Goal: Task Accomplishment & Management: Manage account settings

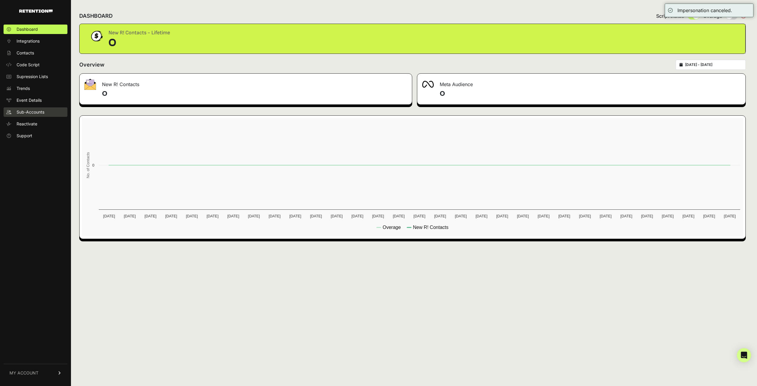
click at [49, 109] on link "Sub-Accounts" at bounding box center [36, 111] width 64 height 9
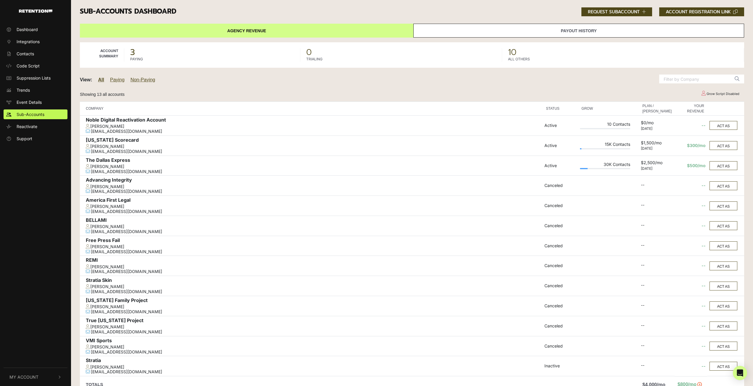
click at [466, 27] on link "Payout History" at bounding box center [578, 31] width 331 height 14
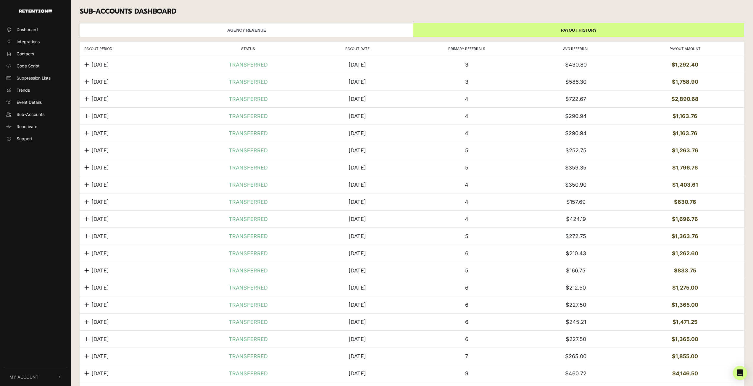
click at [87, 64] on icon at bounding box center [86, 64] width 5 height 5
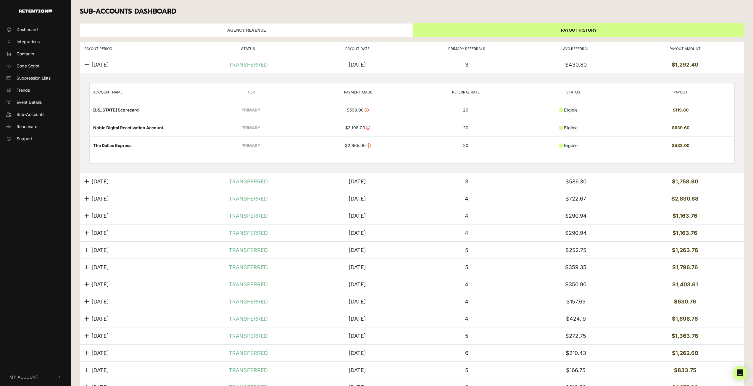
click at [87, 64] on icon at bounding box center [86, 64] width 5 height 5
